Goal: Task Accomplishment & Management: Manage account settings

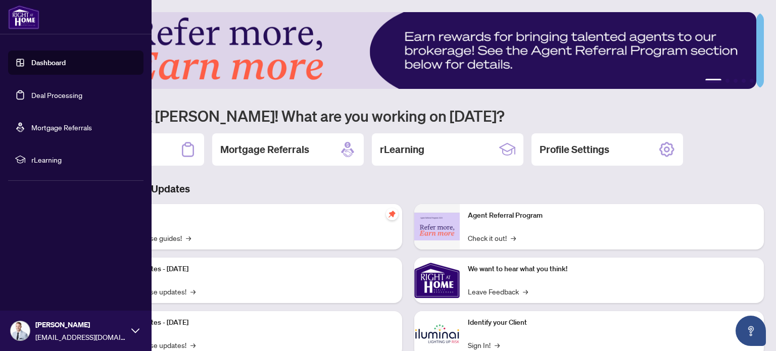
click at [45, 92] on link "Deal Processing" at bounding box center [56, 94] width 51 height 9
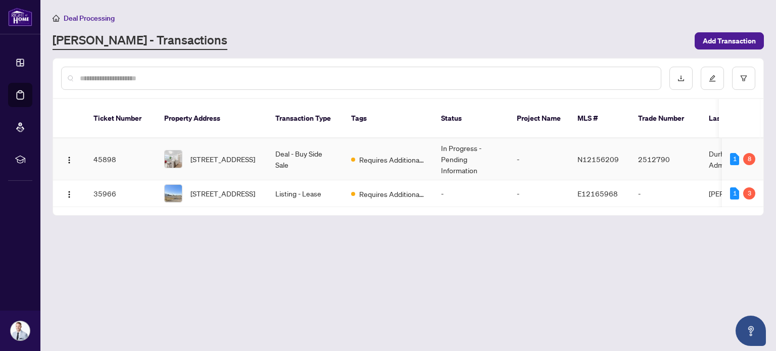
click at [232, 154] on span "[STREET_ADDRESS]" at bounding box center [223, 159] width 65 height 11
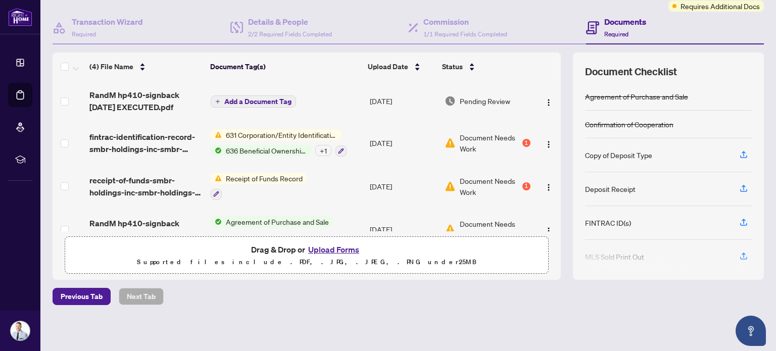
click at [278, 175] on span "Receipt of Funds Record" at bounding box center [264, 178] width 85 height 11
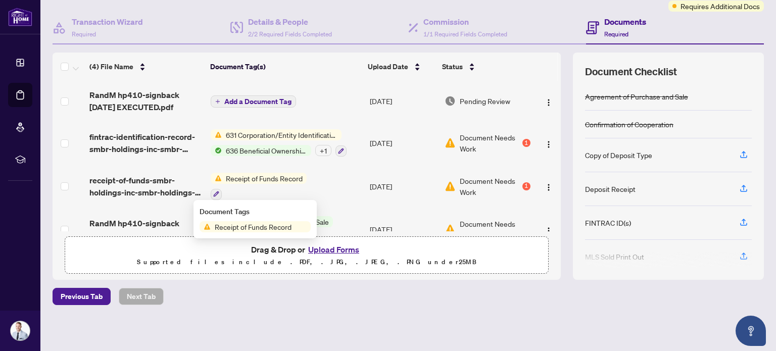
click at [460, 181] on span "Document Needs Work" at bounding box center [490, 186] width 60 height 22
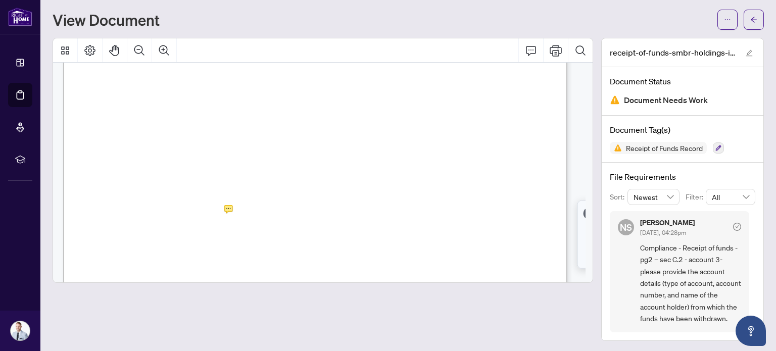
scroll to position [758, 0]
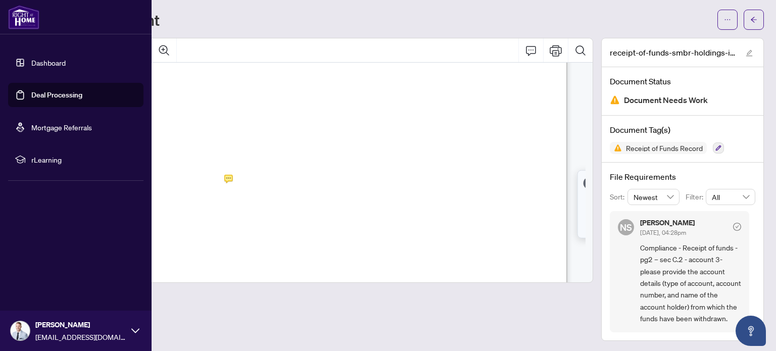
click at [19, 18] on img at bounding box center [23, 17] width 31 height 24
